Goal: Information Seeking & Learning: Learn about a topic

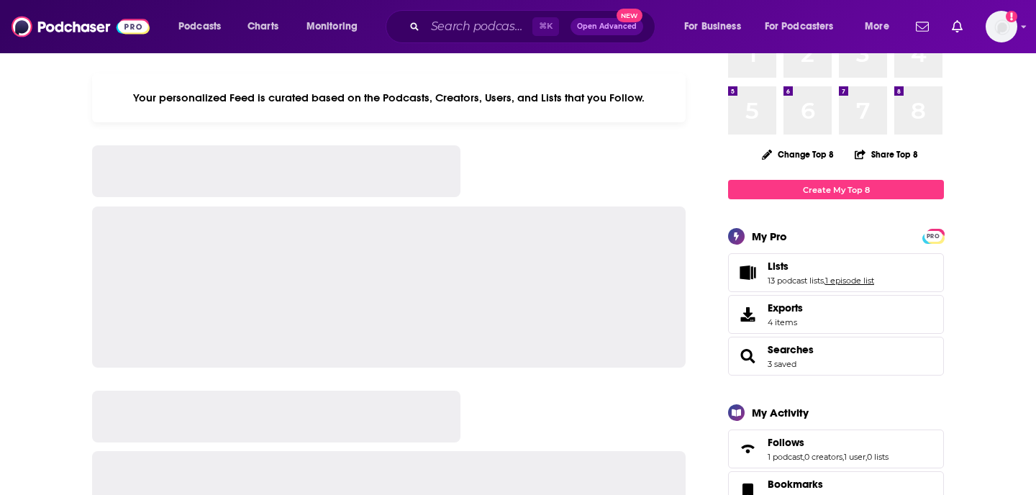
scroll to position [88, 0]
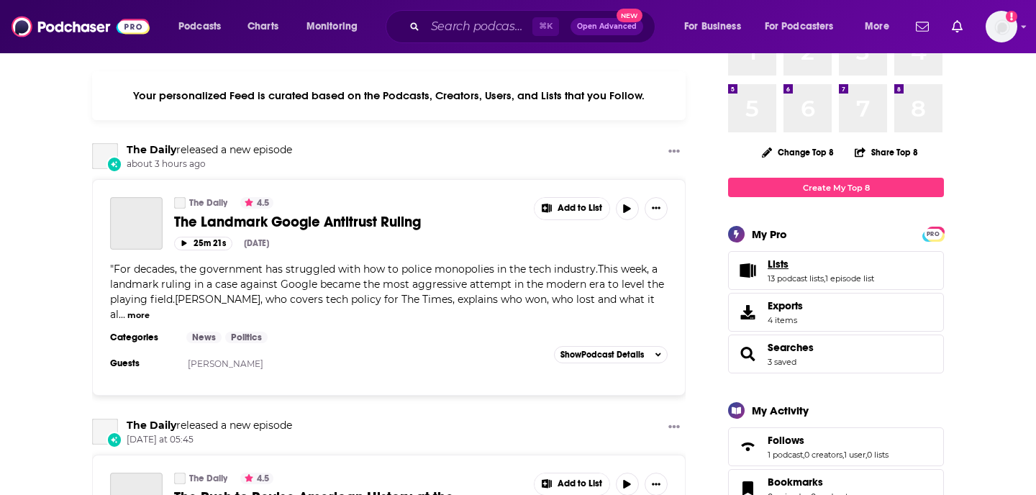
click at [801, 271] on link "Lists" at bounding box center [821, 264] width 107 height 13
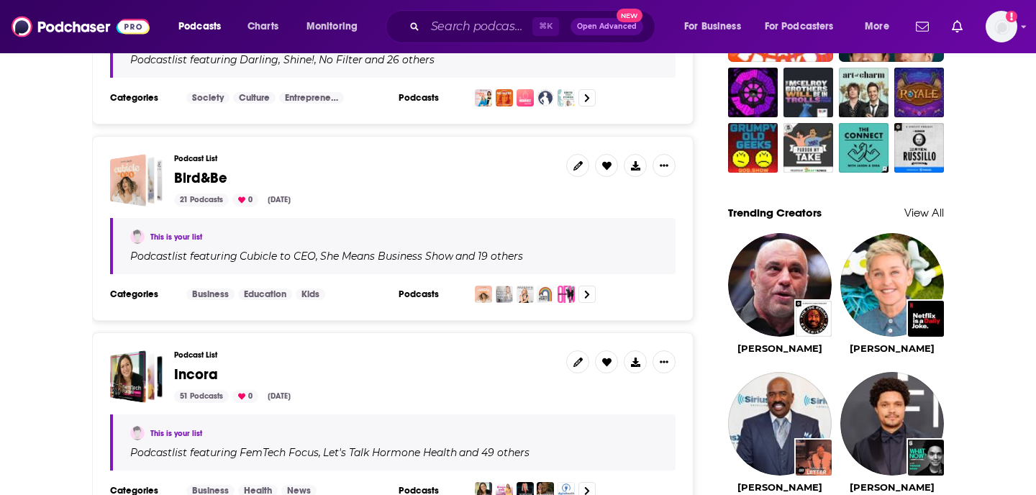
scroll to position [1093, 0]
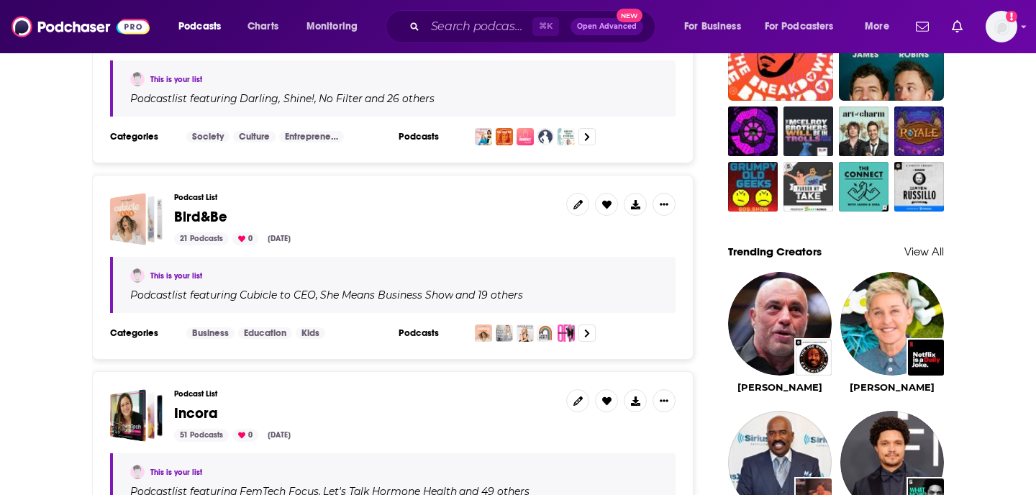
click at [199, 222] on span "Bird&Be" at bounding box center [200, 217] width 53 height 18
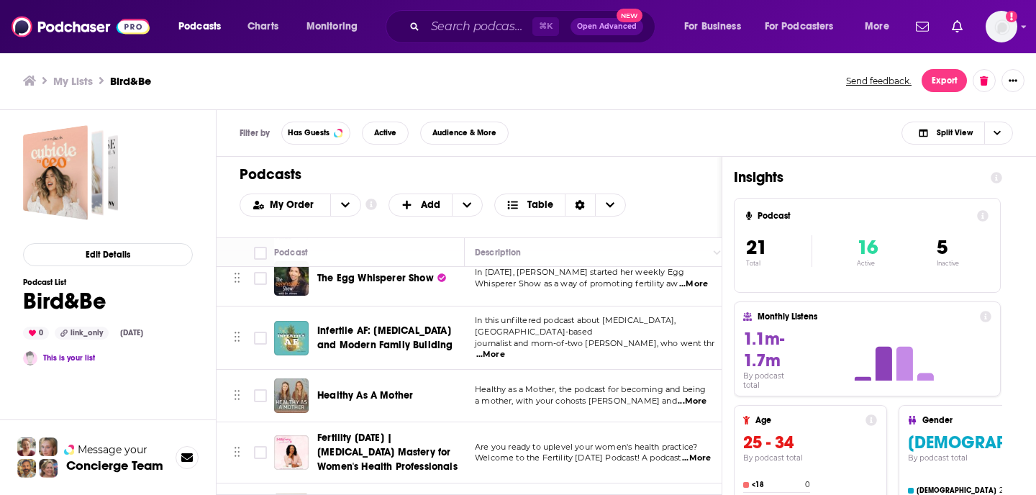
scroll to position [497, 1]
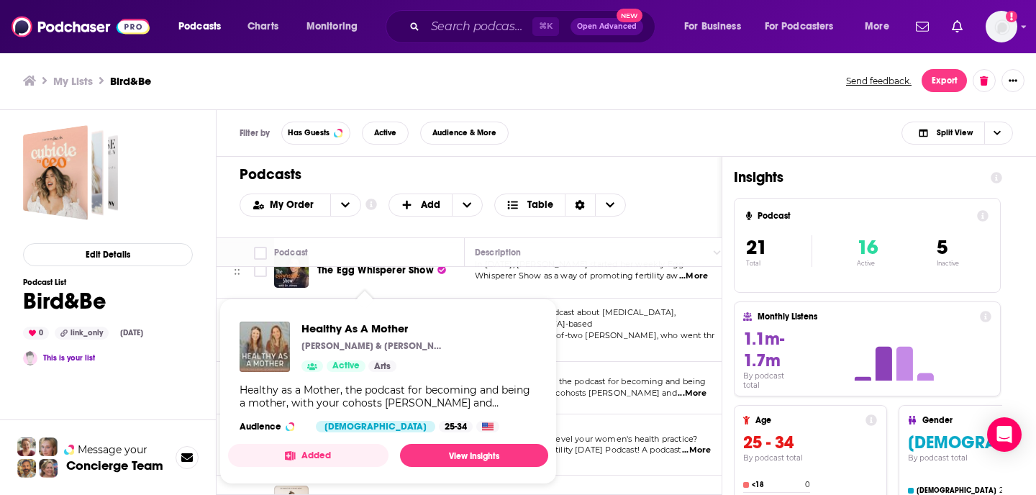
click at [638, 388] on span "a mother, with your cohosts [PERSON_NAME] and" at bounding box center [576, 393] width 202 height 10
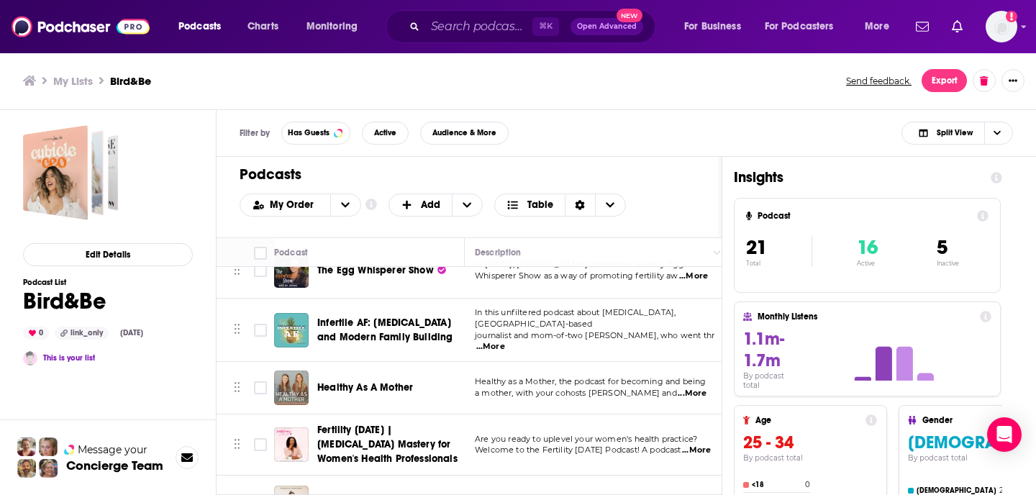
click at [368, 381] on span "Healthy As A Mother" at bounding box center [365, 387] width 96 height 12
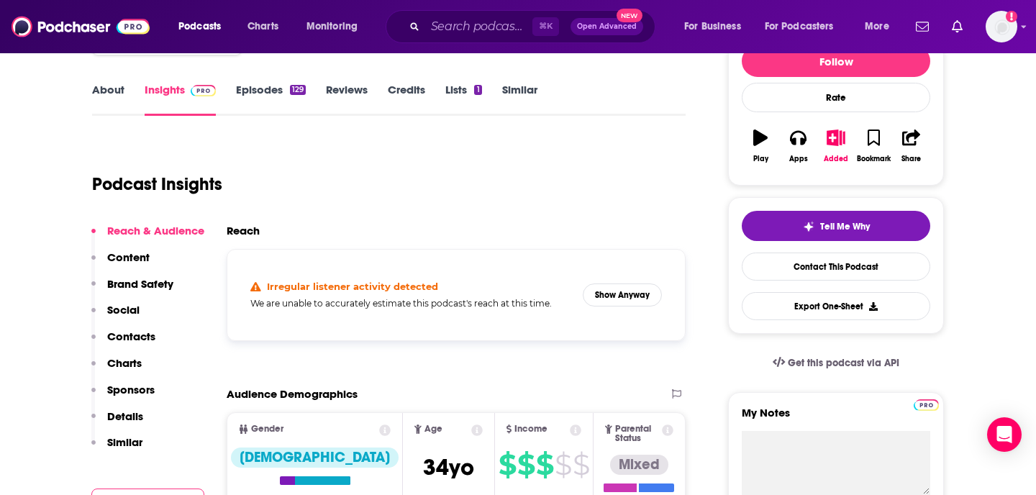
scroll to position [203, 0]
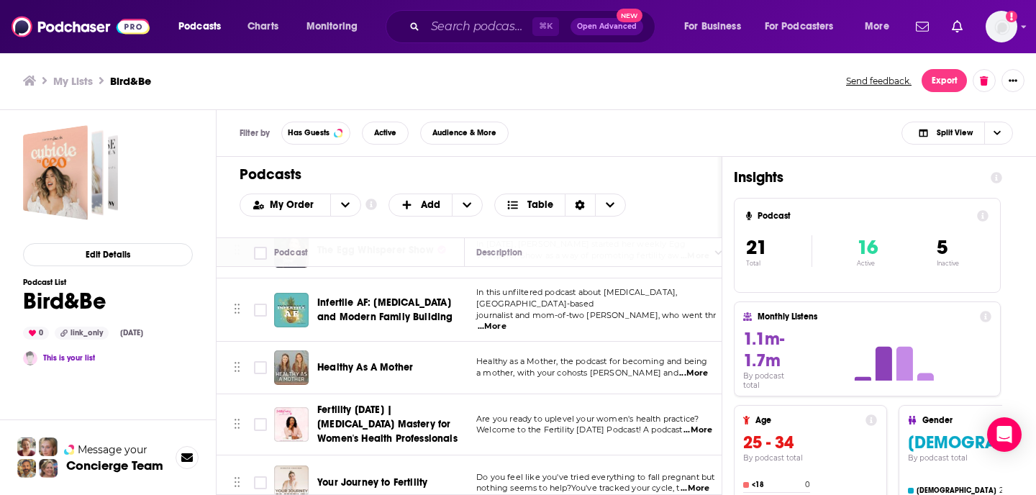
scroll to position [510, 0]
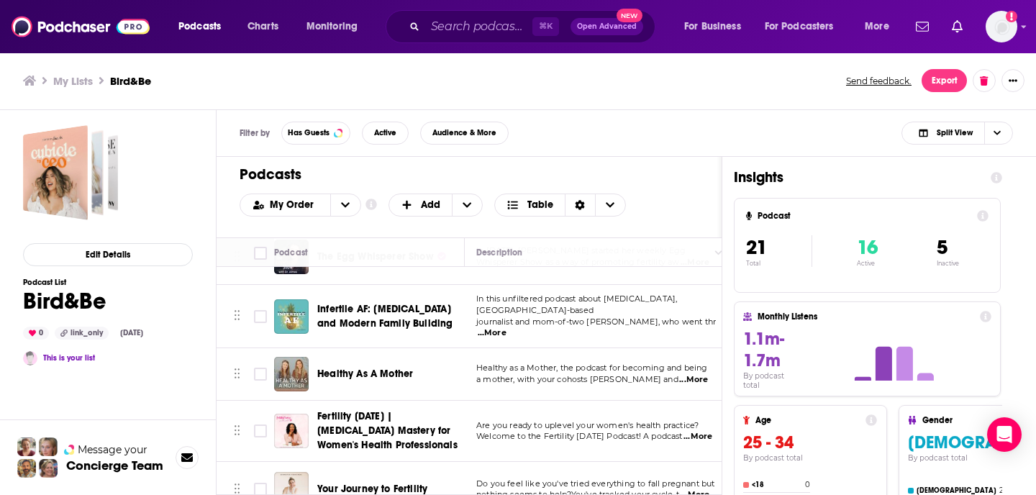
click at [392, 294] on div "Podcasts Charts Monitoring ⌘ K Open Advanced New For Business For Podcasters Mo…" at bounding box center [518, 247] width 1036 height 495
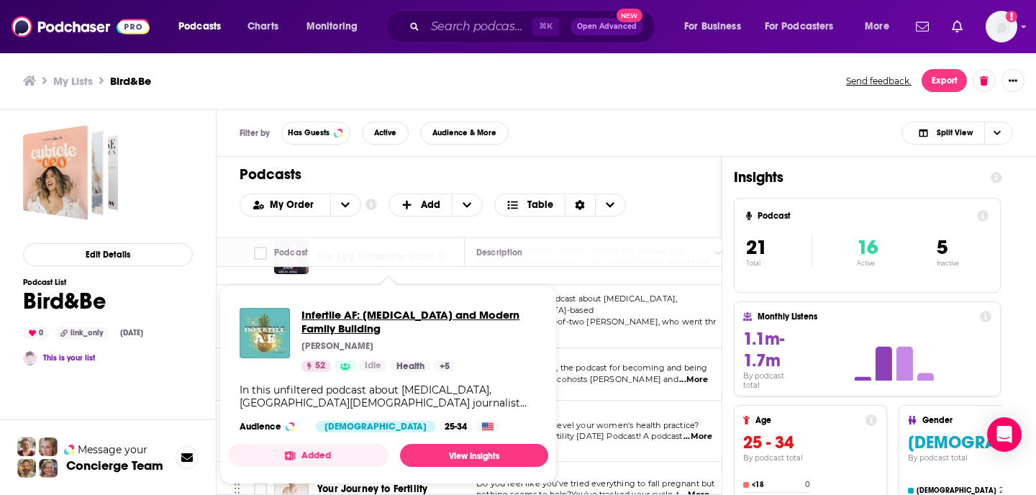
click at [331, 311] on span "Infertile AF: [MEDICAL_DATA] and Modern Family Building" at bounding box center [419, 321] width 235 height 27
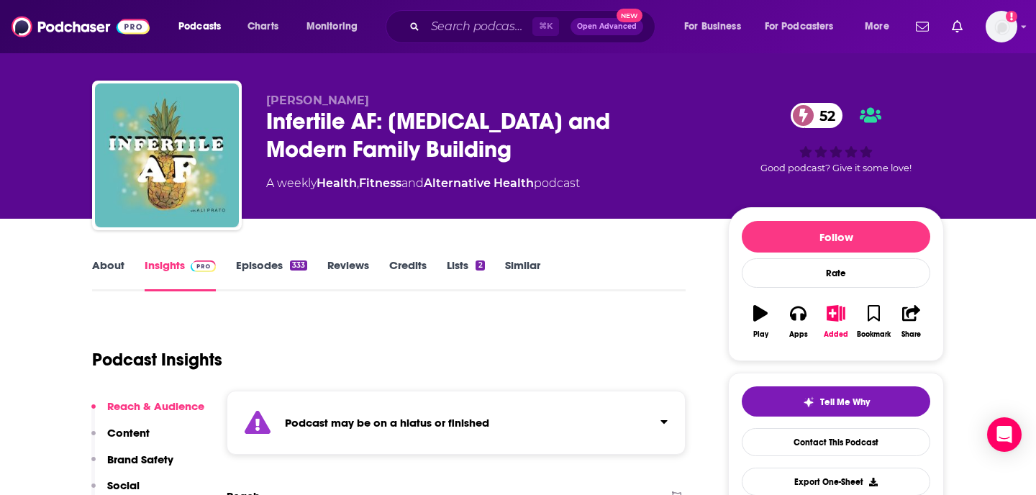
scroll to position [17, 0]
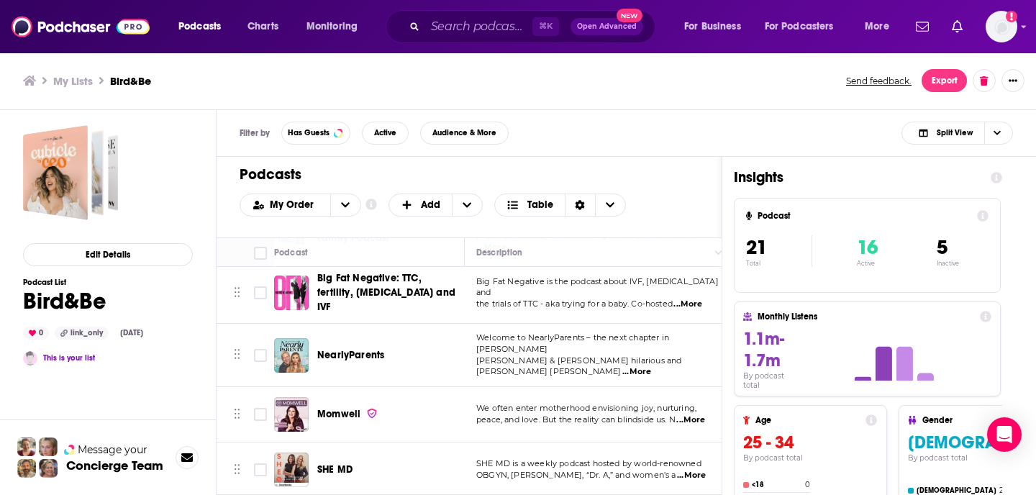
scroll to position [227, 0]
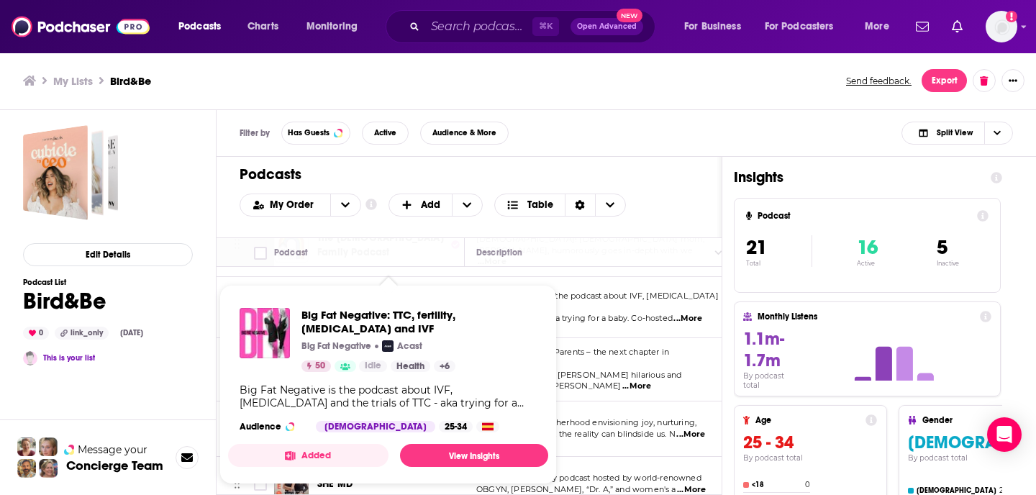
click at [385, 294] on div "Podcasts Charts Monitoring ⌘ K Open Advanced New For Business For Podcasters Mo…" at bounding box center [518, 247] width 1036 height 495
click at [329, 313] on span "Big Fat Negative: TTC, fertility, [MEDICAL_DATA] and IVF" at bounding box center [419, 321] width 235 height 27
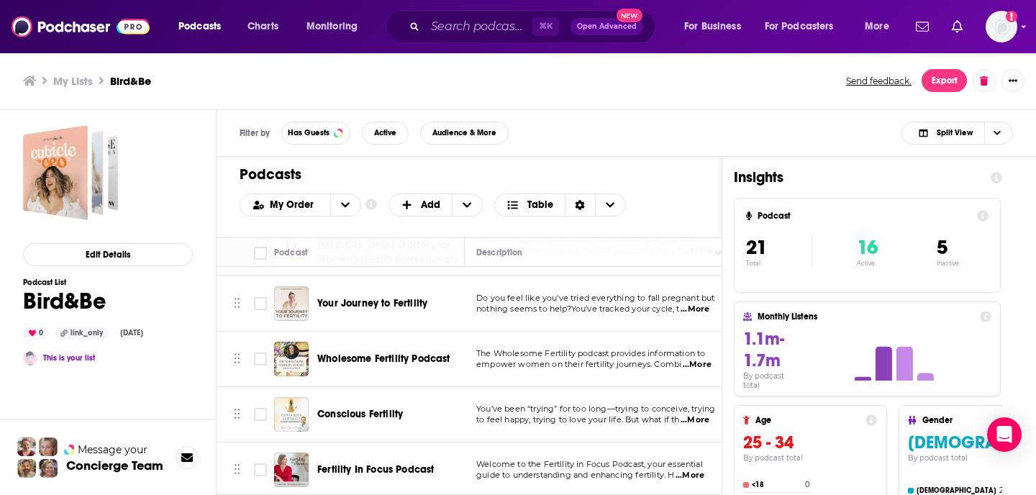
scroll to position [697, 0]
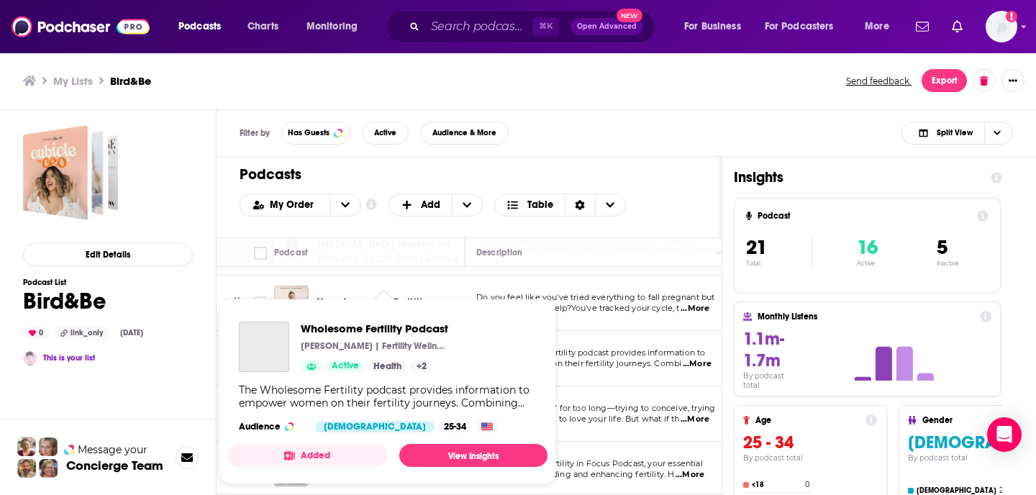
click at [403, 322] on div "Podcasts Charts Monitoring ⌘ K Open Advanced New For Business For Podcasters Mo…" at bounding box center [518, 247] width 1036 height 495
